Goal: Find specific page/section: Find specific page/section

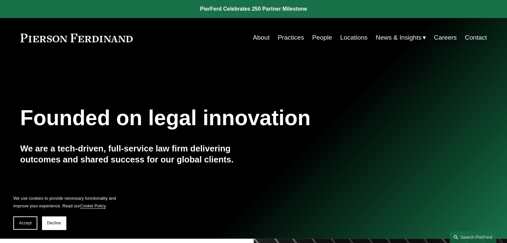
click at [445, 36] on link "Careers" at bounding box center [445, 37] width 23 height 13
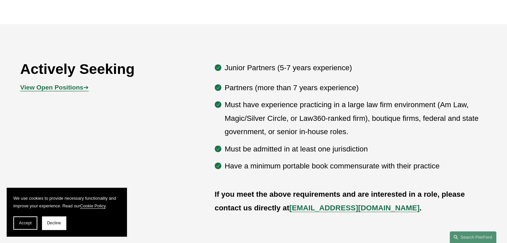
scroll to position [367, 0]
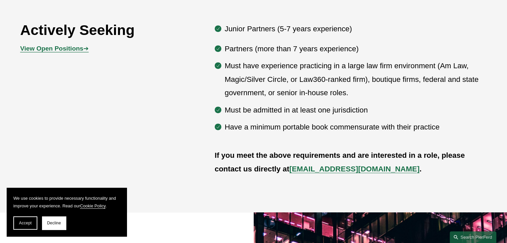
click at [49, 48] on strong "View Open Positions" at bounding box center [51, 48] width 63 height 7
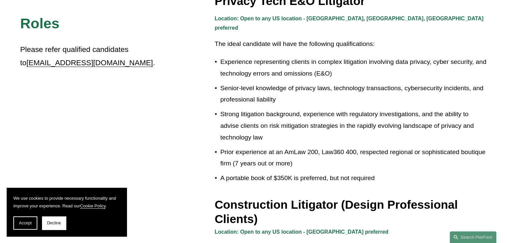
scroll to position [100, 0]
